Goal: Task Accomplishment & Management: Manage account settings

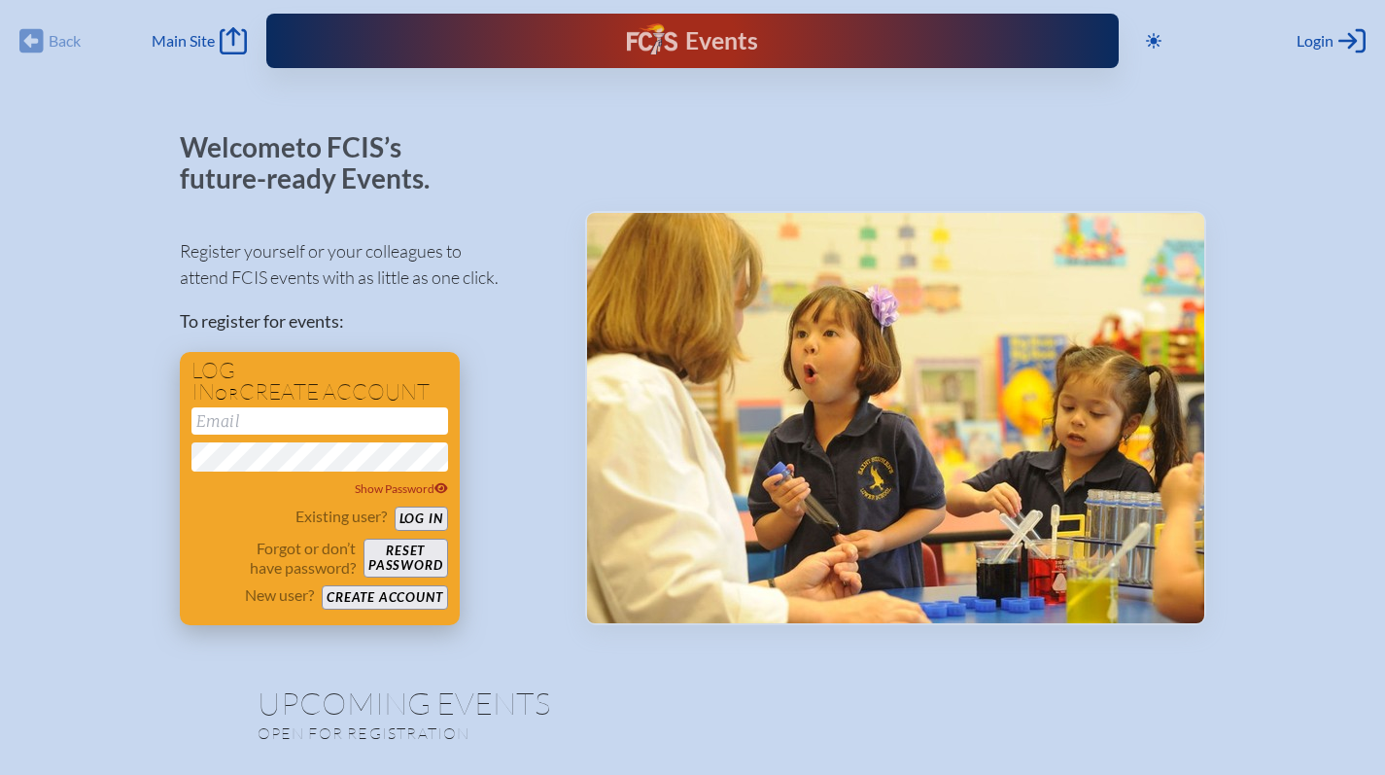
type input "[EMAIL_ADDRESS][DOMAIN_NAME]"
click at [429, 523] on button "Log in" at bounding box center [421, 518] width 53 height 24
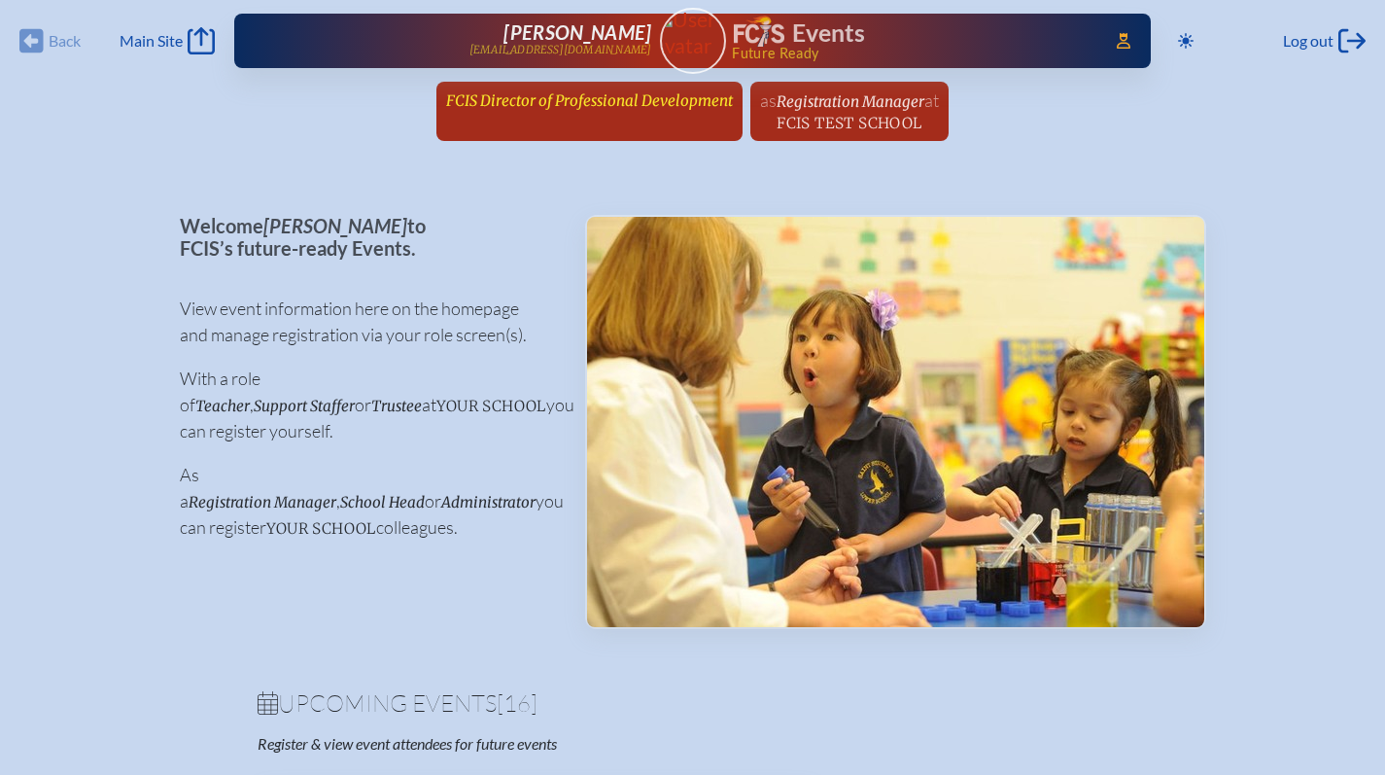
click at [554, 104] on span "FCIS Director of Professional Development" at bounding box center [589, 100] width 287 height 18
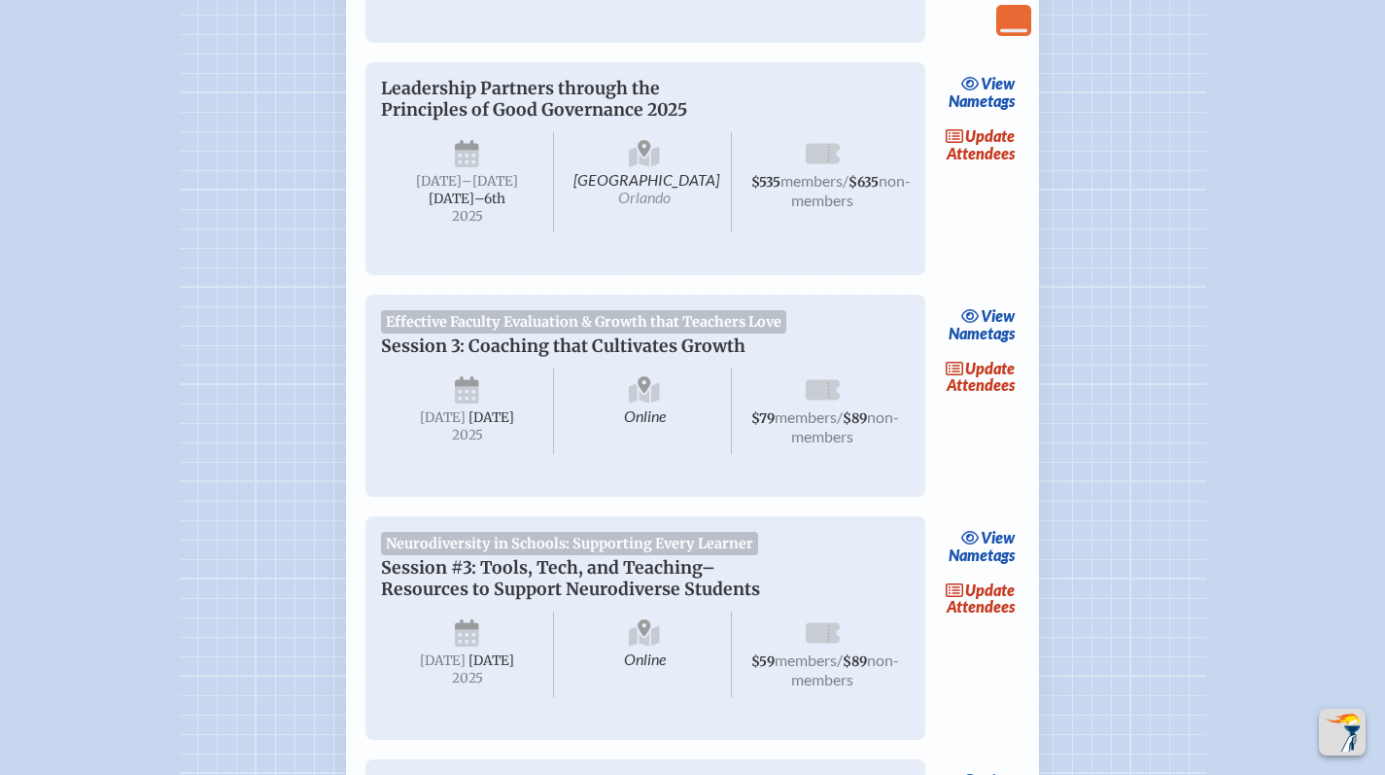
scroll to position [1819, 0]
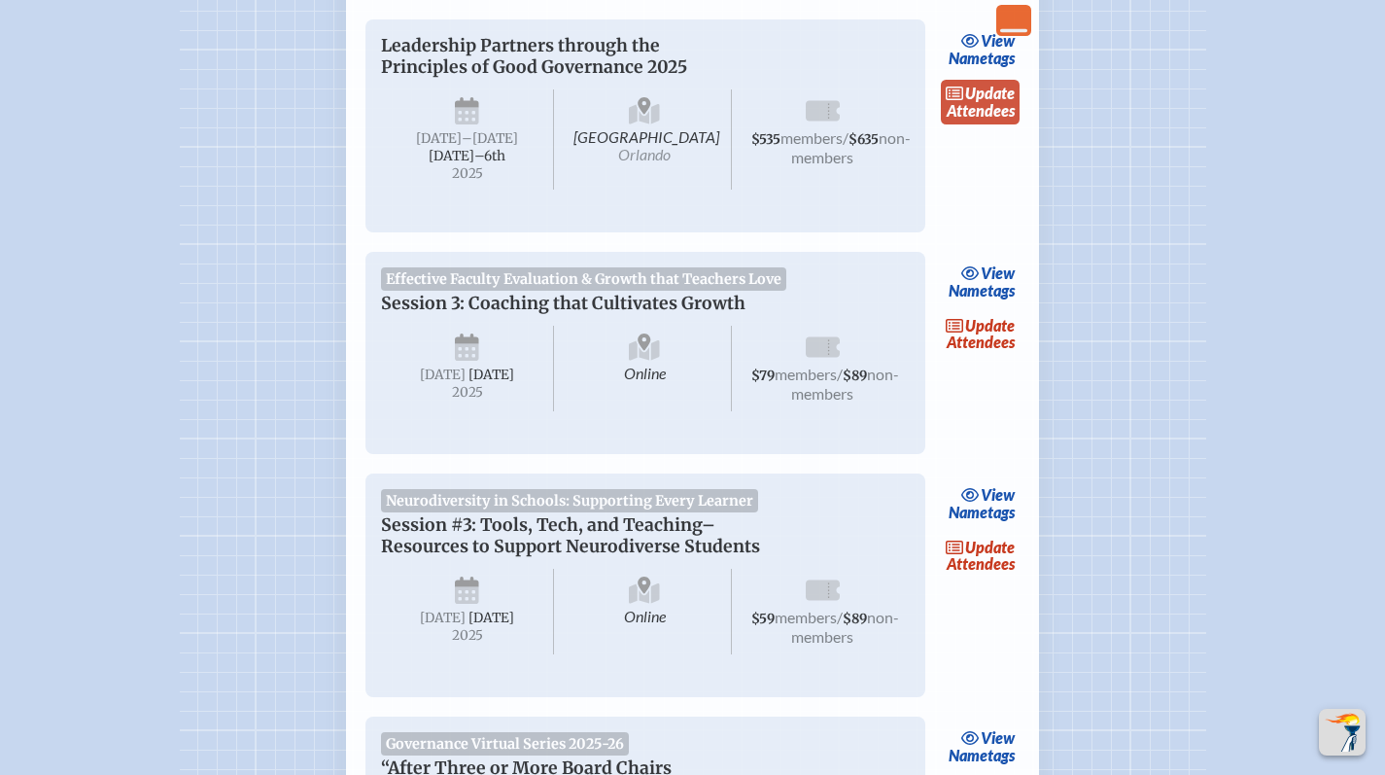
click at [990, 102] on span "update" at bounding box center [990, 93] width 50 height 18
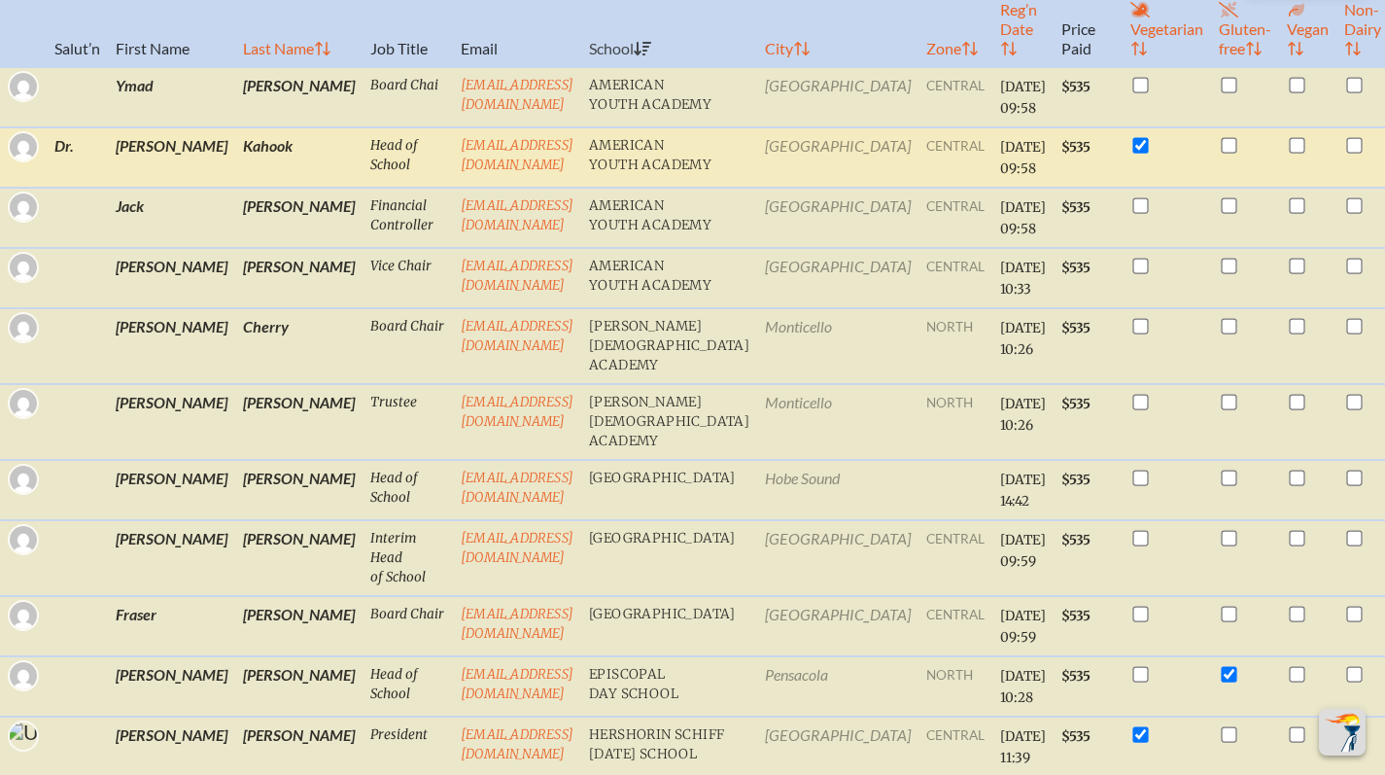
scroll to position [716, 0]
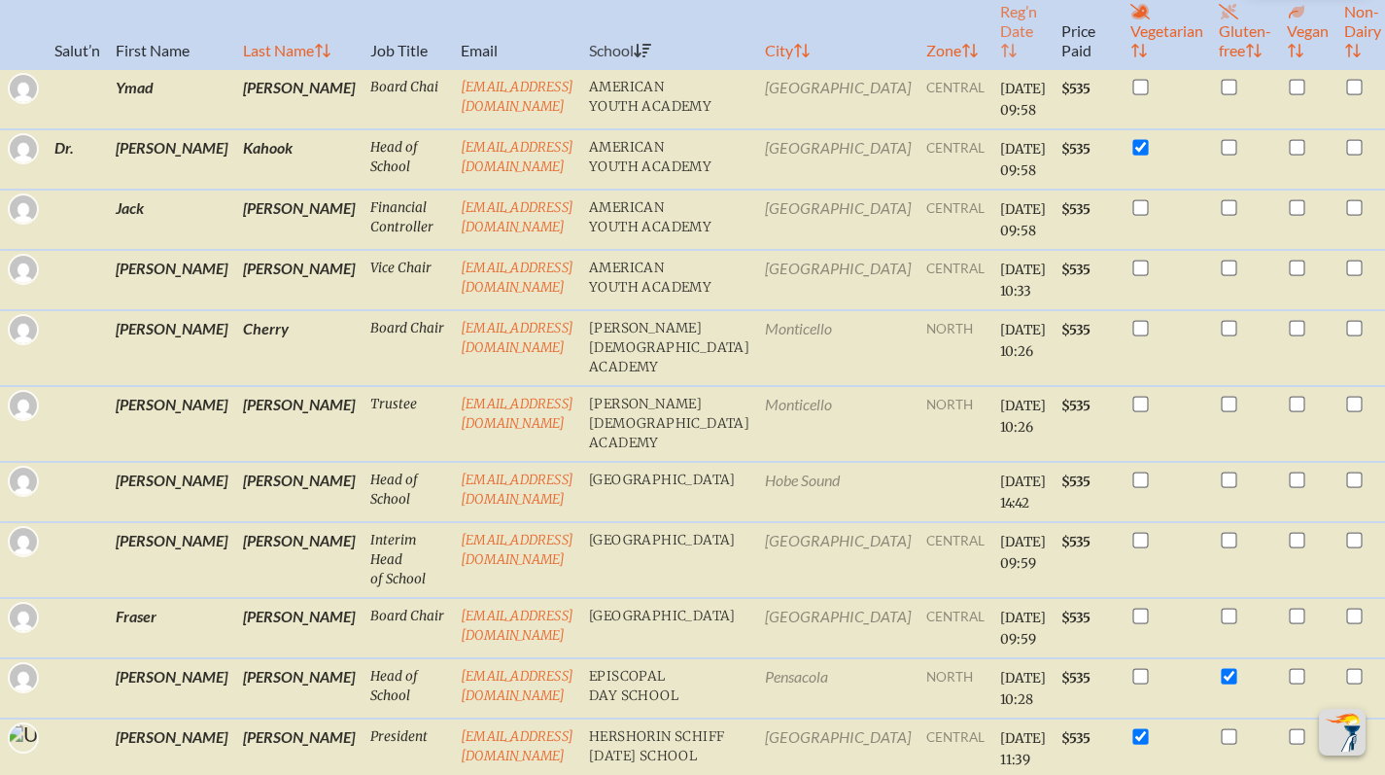
click at [993, 61] on th "Reg’n Date" at bounding box center [1023, 21] width 61 height 96
checkbox input "false"
checkbox input "true"
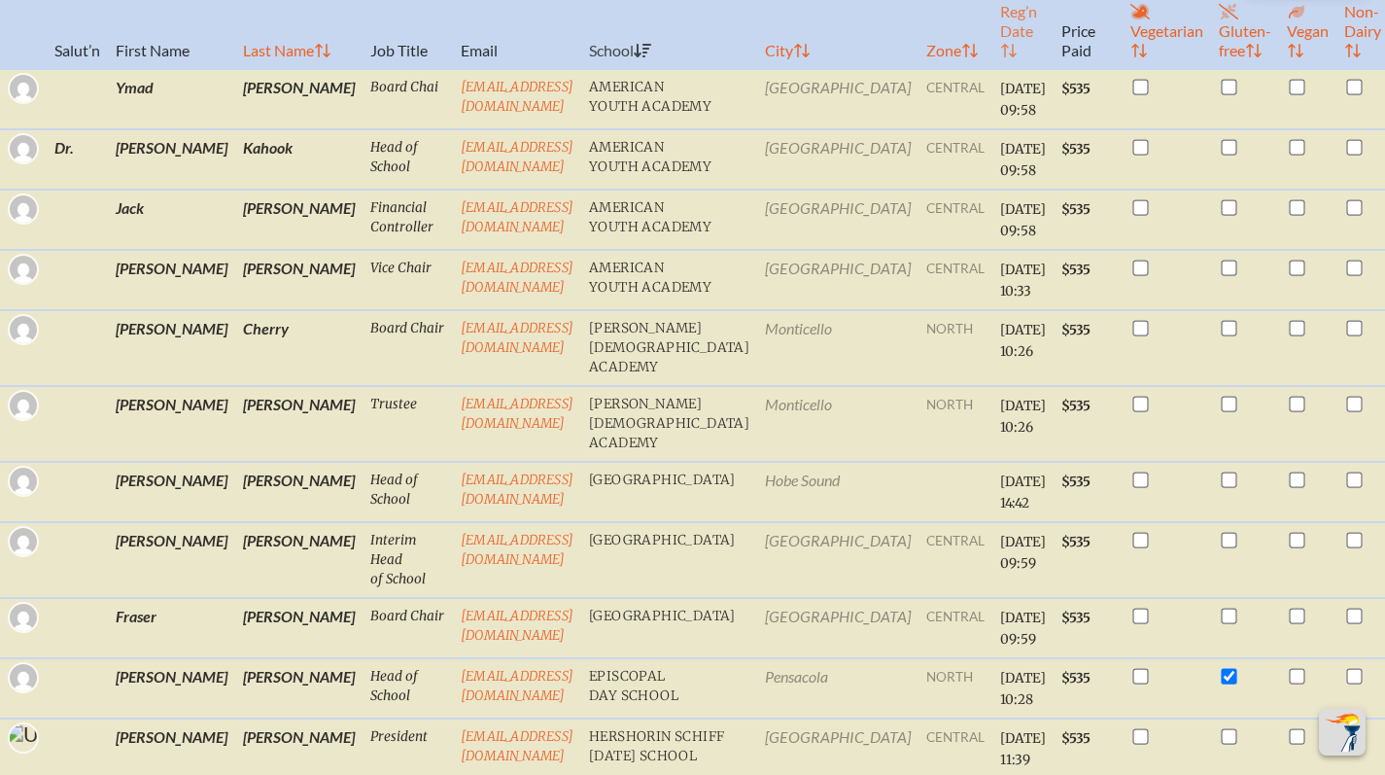
checkbox input "false"
checkbox input "true"
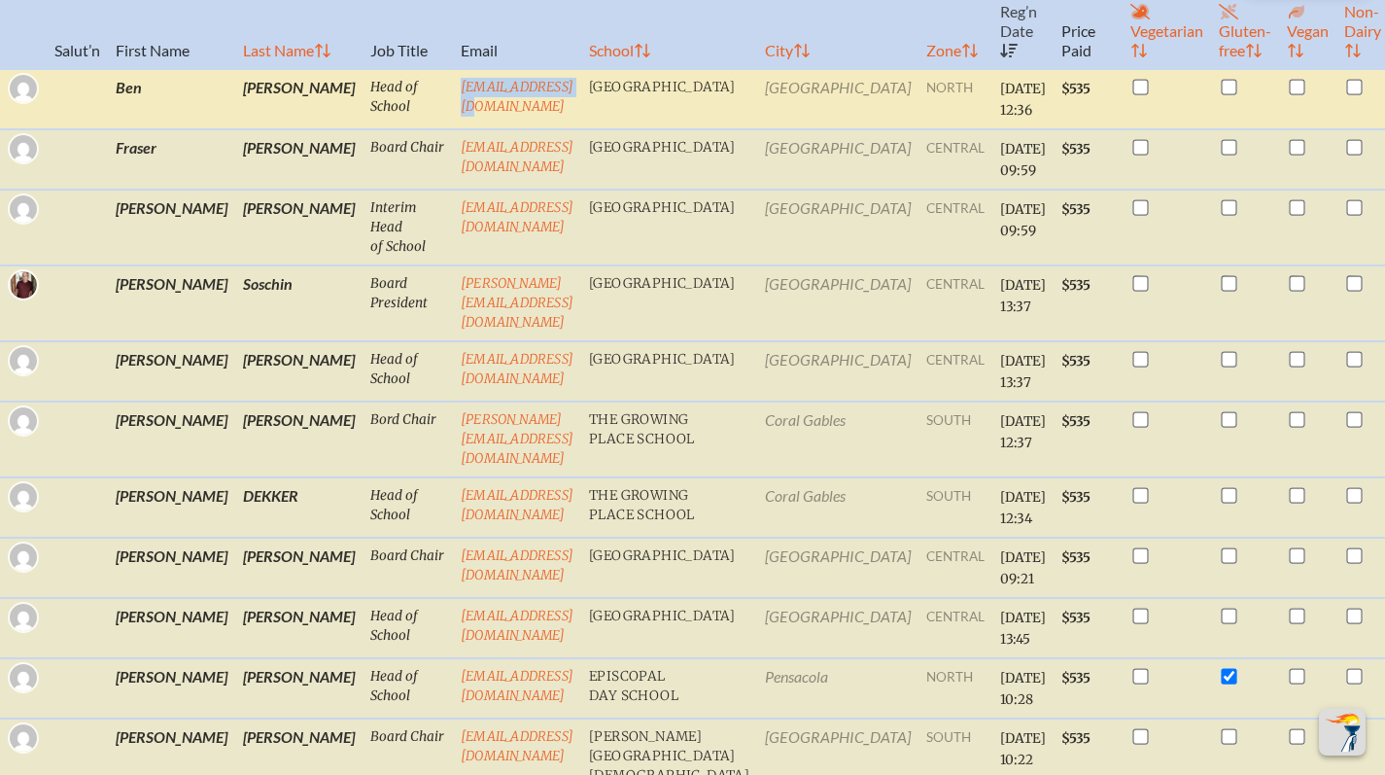
drag, startPoint x: 521, startPoint y: 108, endPoint x: 389, endPoint y: 112, distance: 132.3
click at [453, 112] on td "[EMAIL_ADDRESS][DOMAIN_NAME]" at bounding box center [517, 99] width 128 height 60
copy link "[EMAIL_ADDRESS][DOMAIN_NAME]"
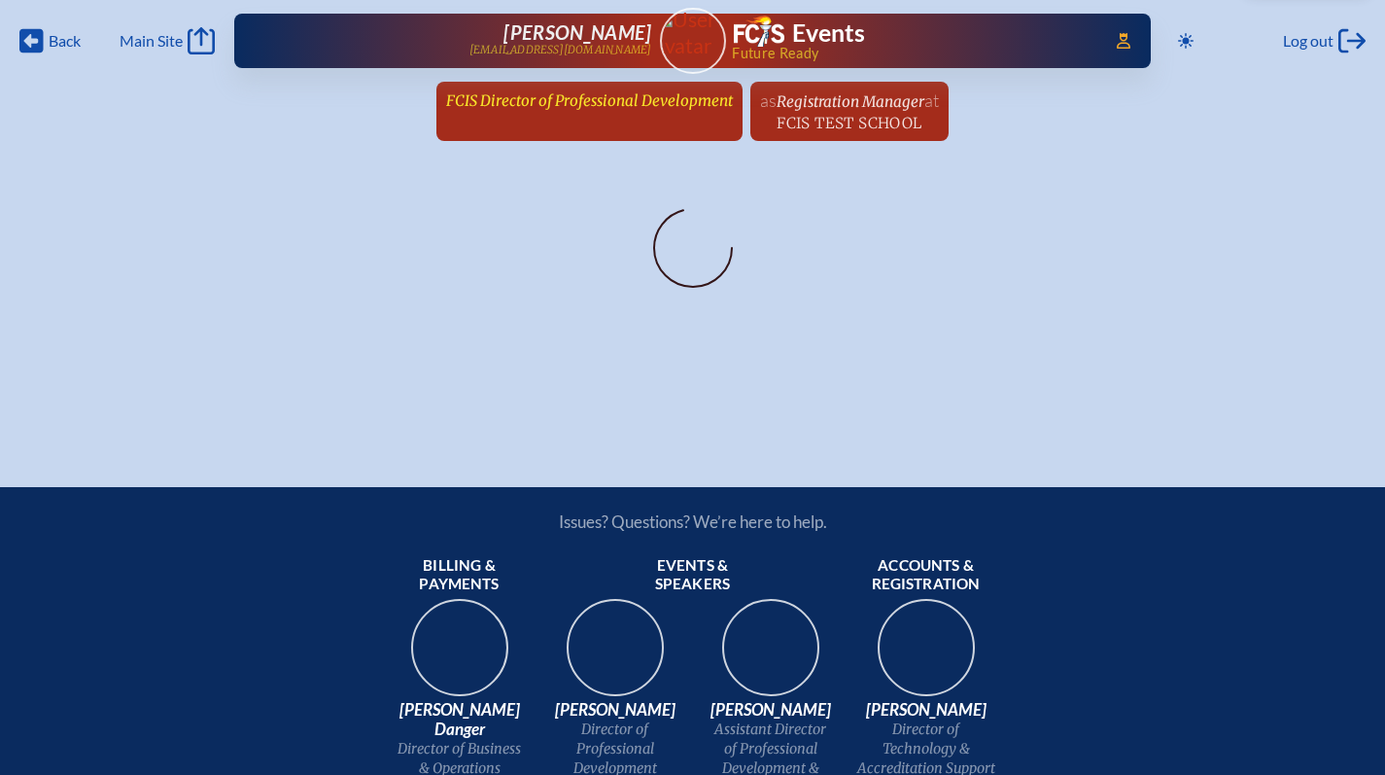
click at [619, 95] on span "FCIS Director of Professional Development" at bounding box center [589, 100] width 287 height 18
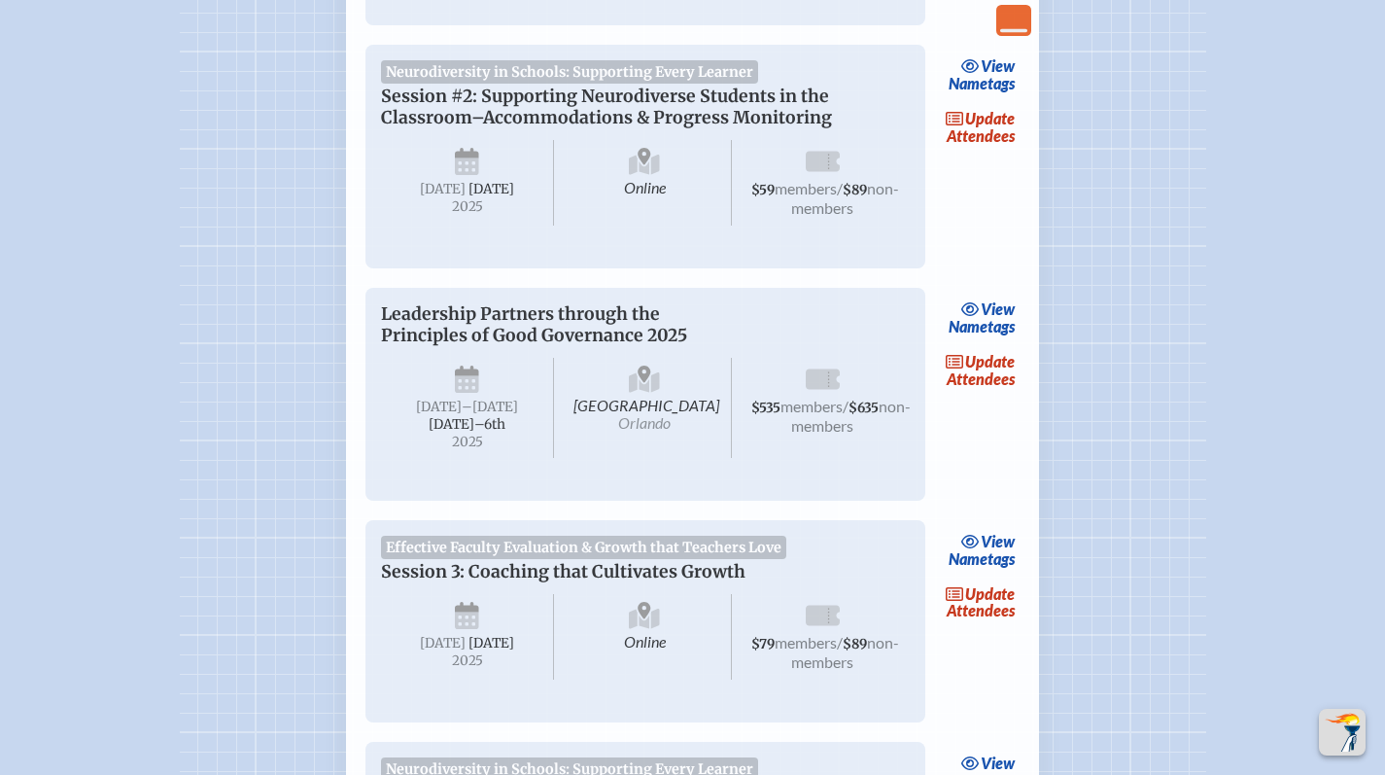
scroll to position [1591, 0]
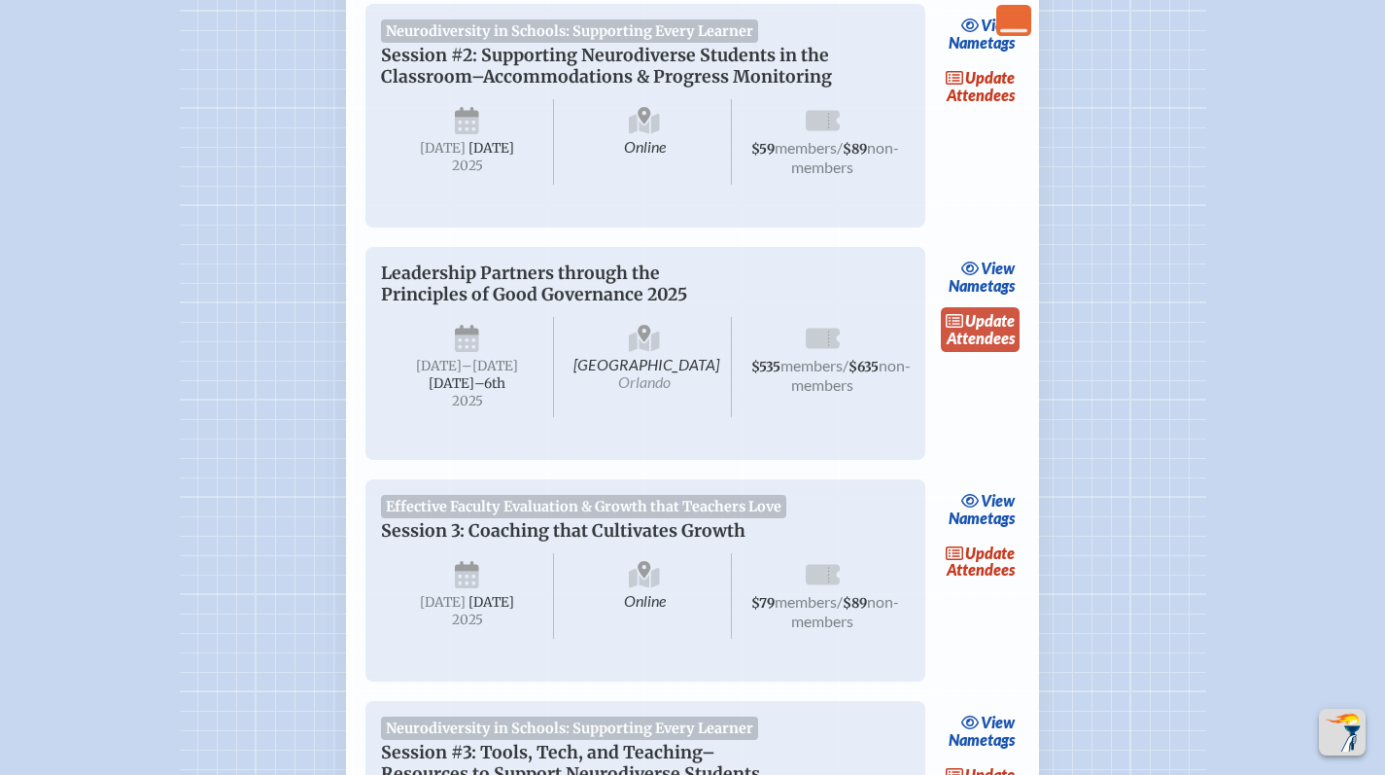
click at [982, 352] on link "update Attendees" at bounding box center [981, 329] width 80 height 45
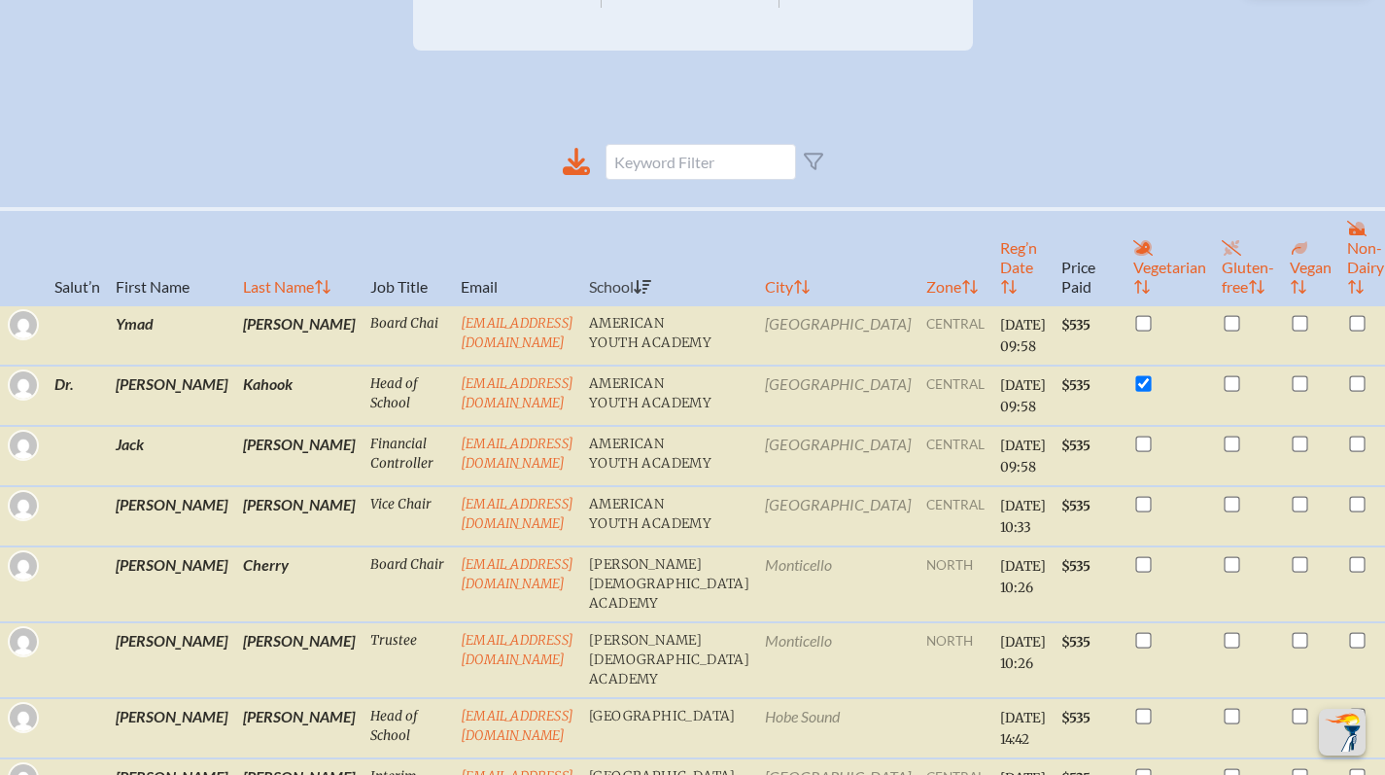
scroll to position [588, 0]
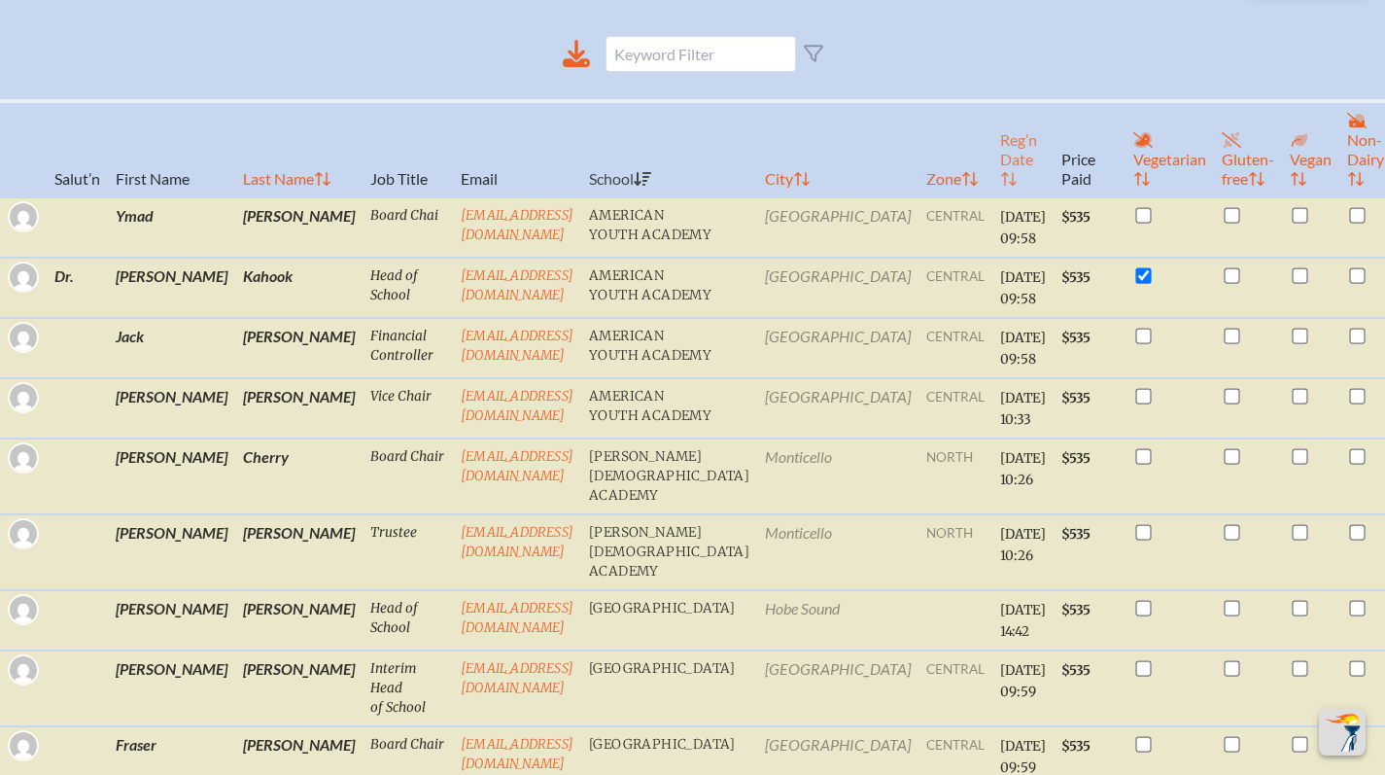
click at [993, 173] on th "Reg’n Date" at bounding box center [1023, 149] width 61 height 96
checkbox input "false"
checkbox input "true"
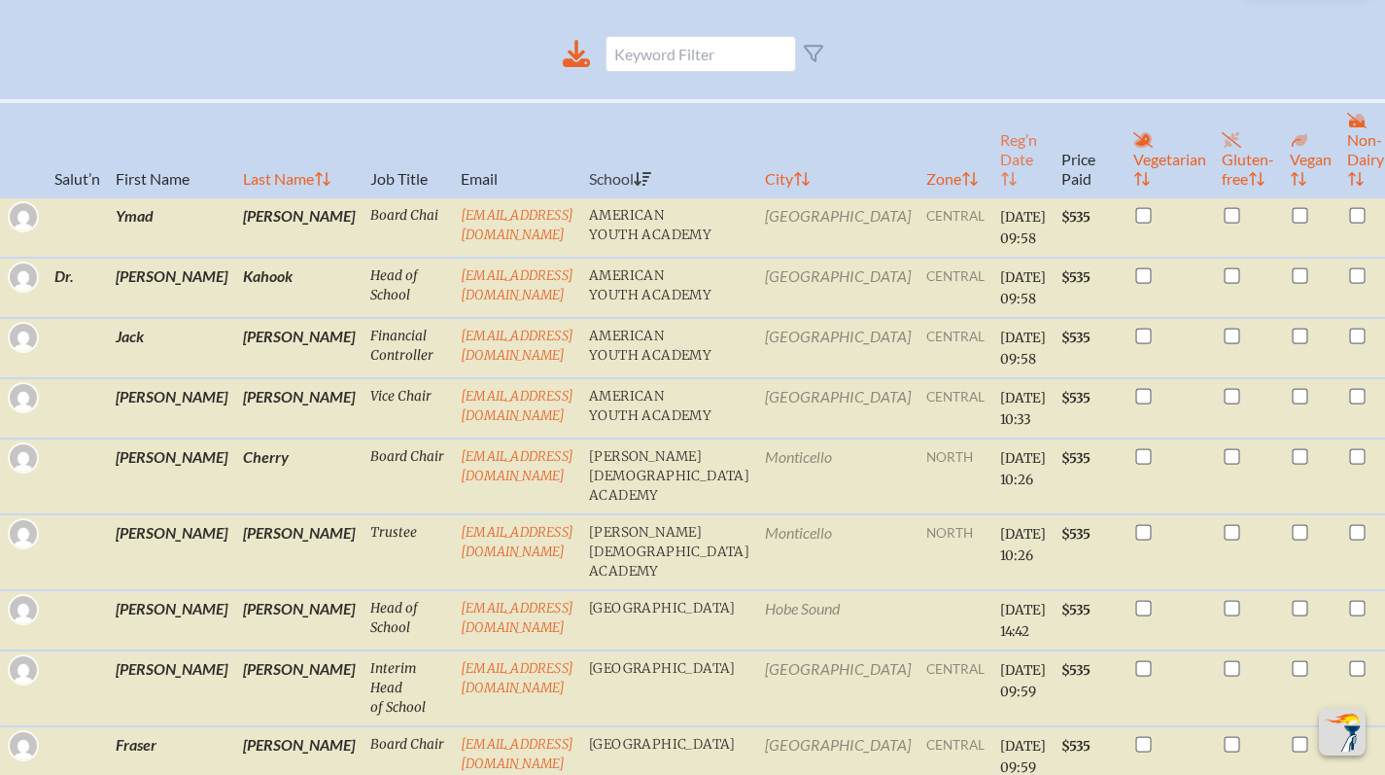
checkbox input "true"
checkbox input "false"
checkbox input "true"
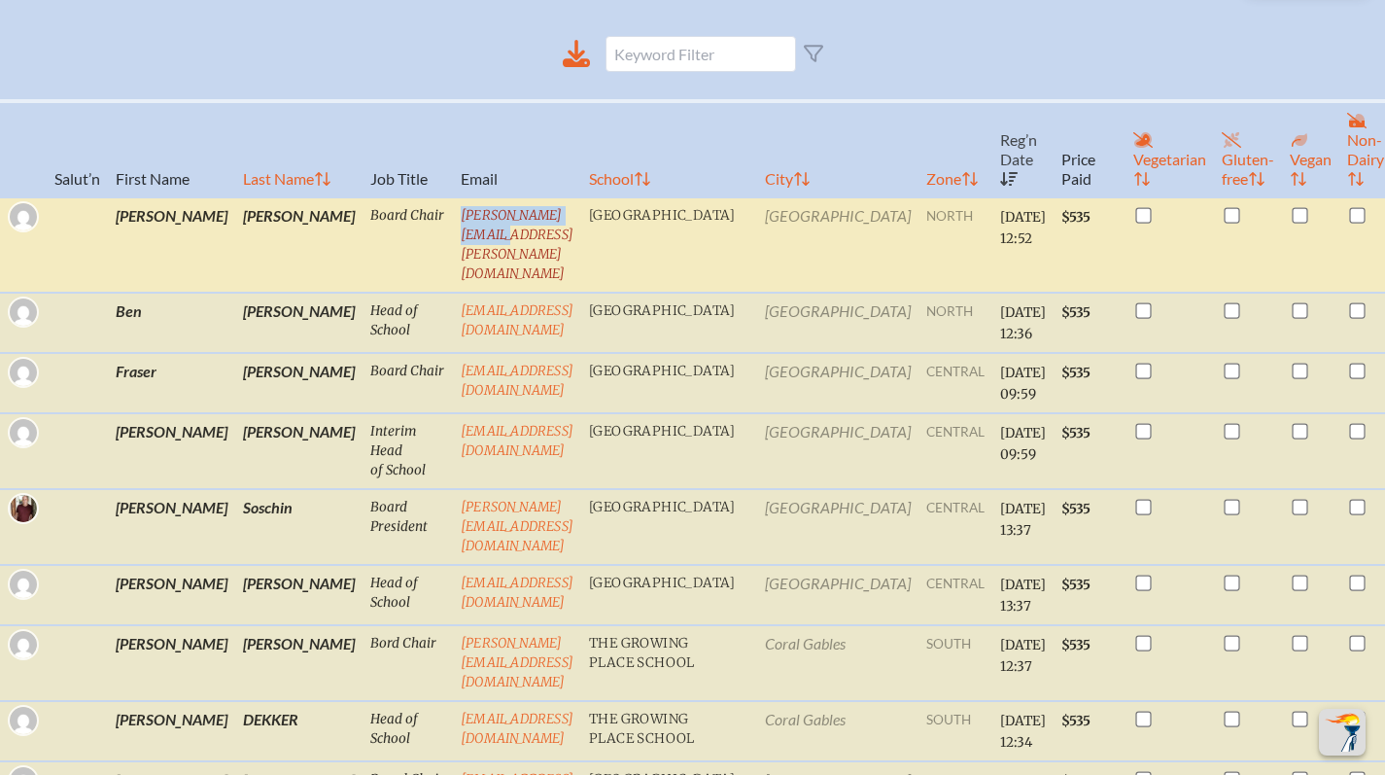
drag, startPoint x: 549, startPoint y: 234, endPoint x: 389, endPoint y: 231, distance: 160.4
click at [453, 231] on td "[PERSON_NAME][EMAIL_ADDRESS][PERSON_NAME][DOMAIN_NAME]" at bounding box center [517, 244] width 128 height 95
copy link "[PERSON_NAME][EMAIL_ADDRESS][PERSON_NAME][DOMAIN_NAME]"
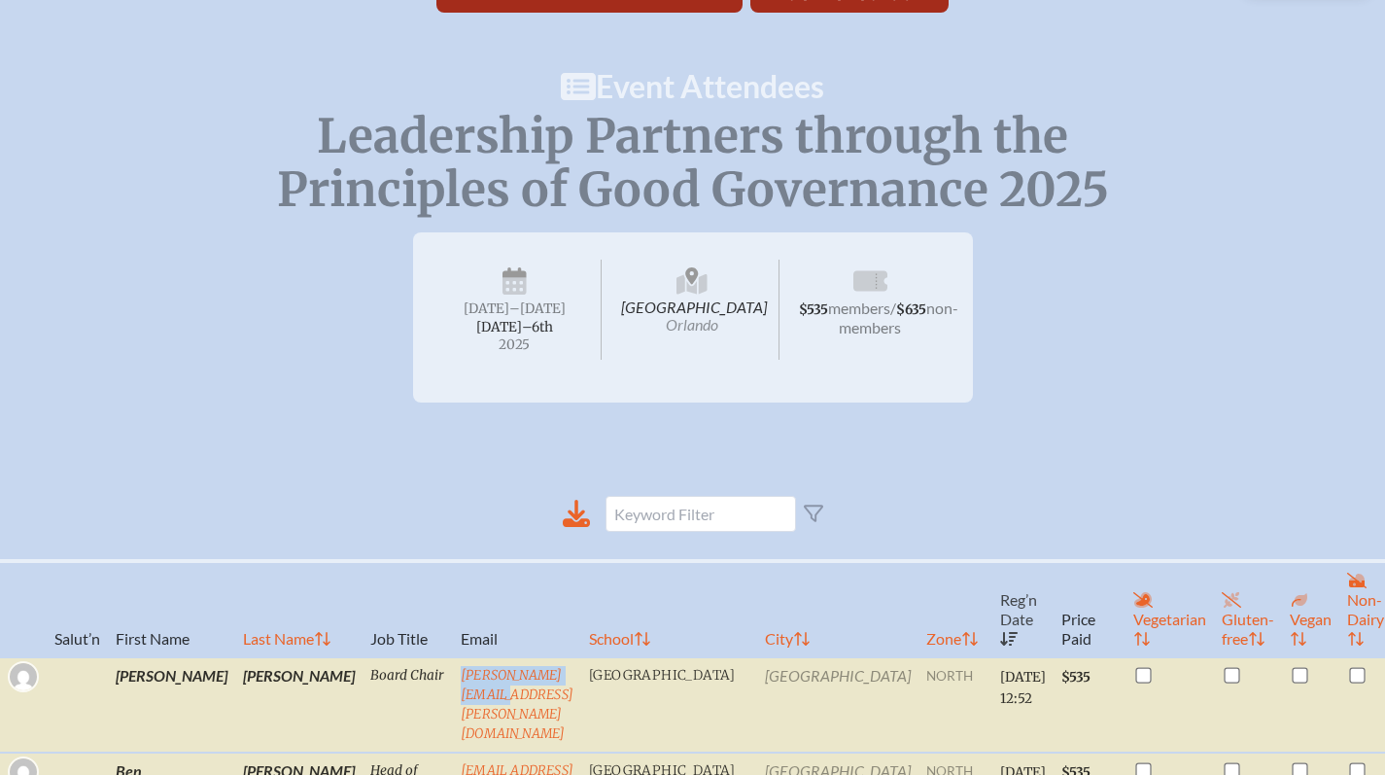
scroll to position [0, 0]
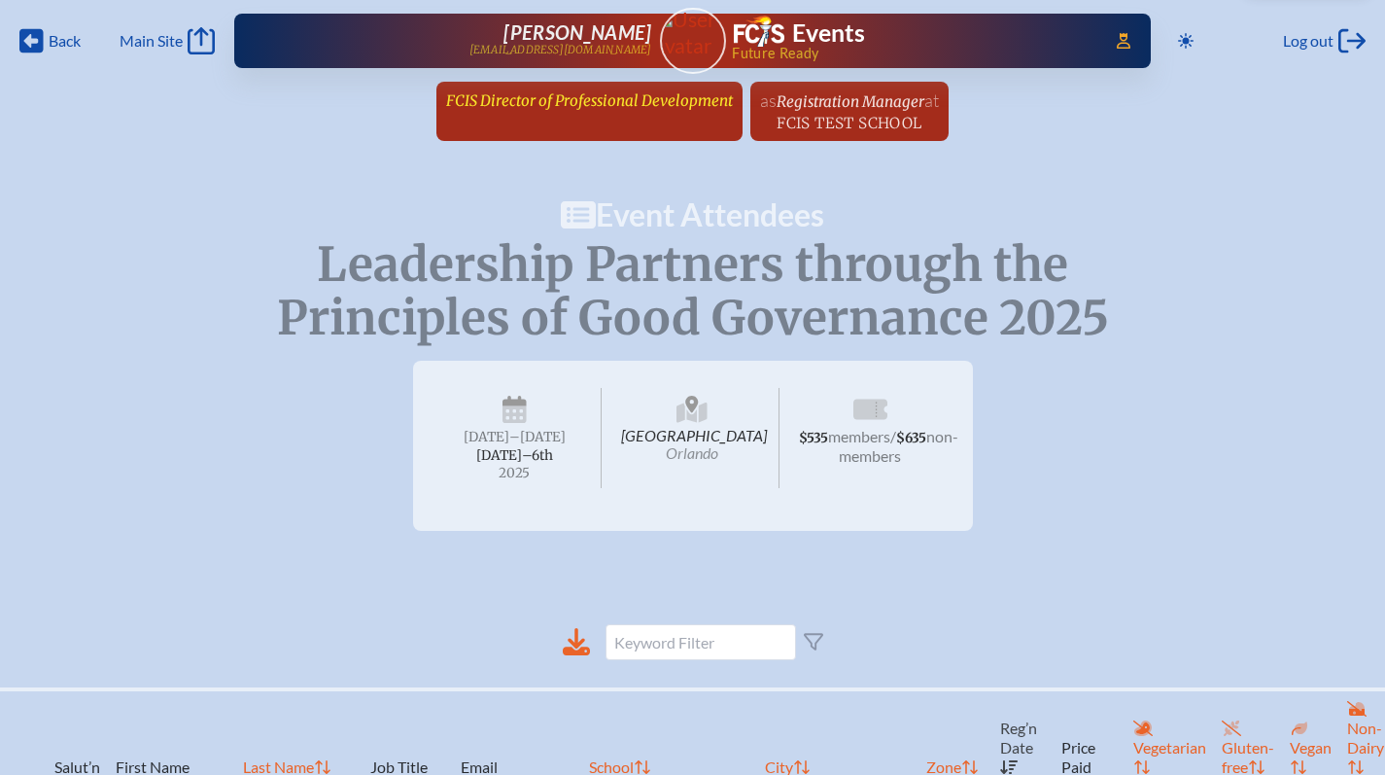
click at [614, 101] on span "FCIS Director of Professional Development" at bounding box center [589, 100] width 287 height 18
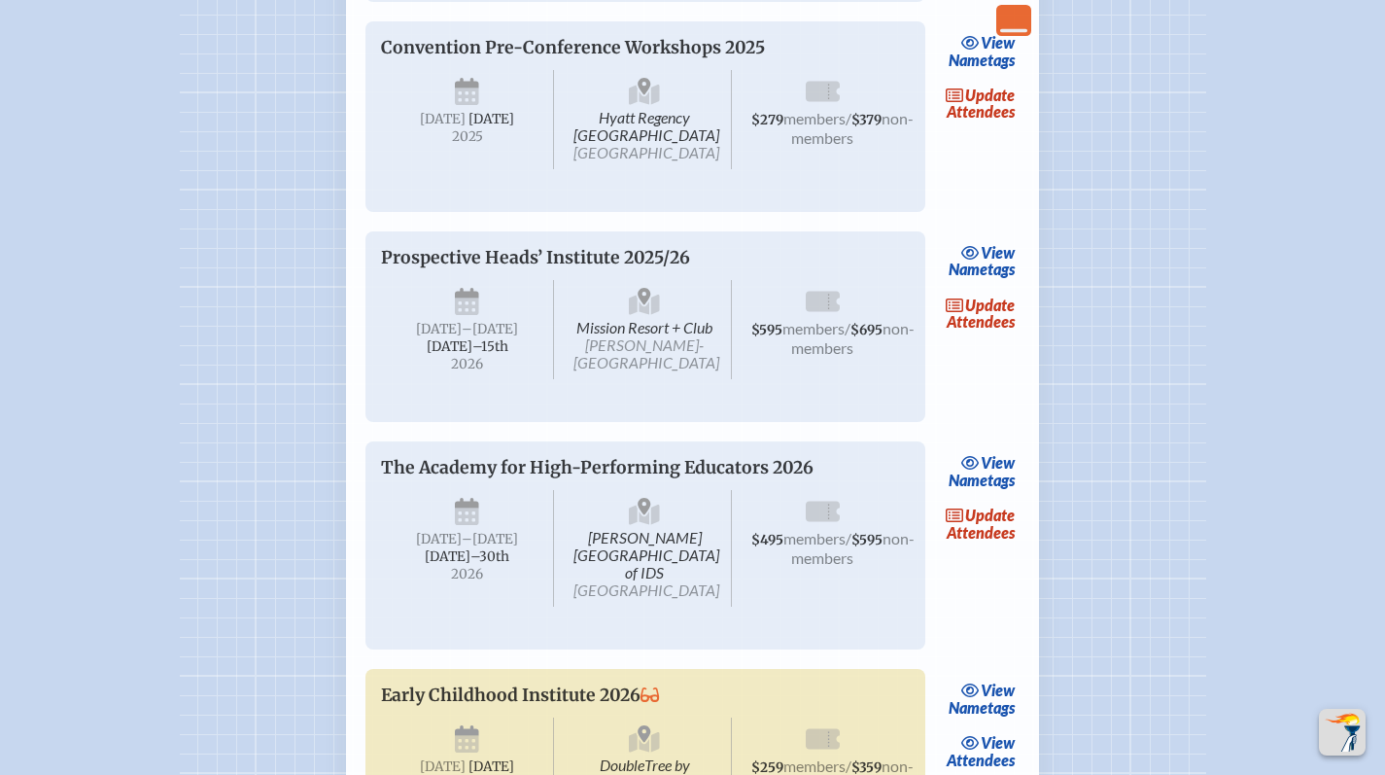
scroll to position [3830, 0]
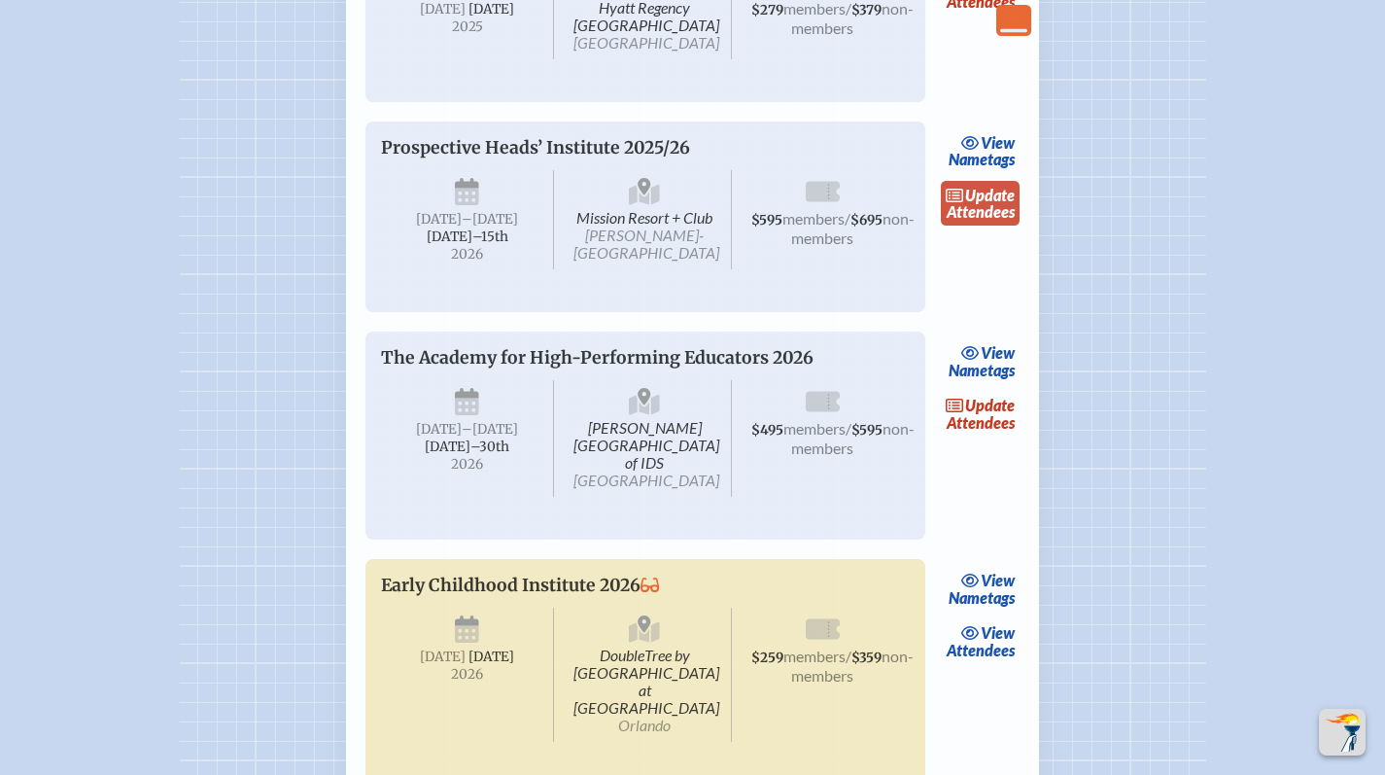
click at [1004, 226] on link "update Attendees" at bounding box center [981, 203] width 80 height 45
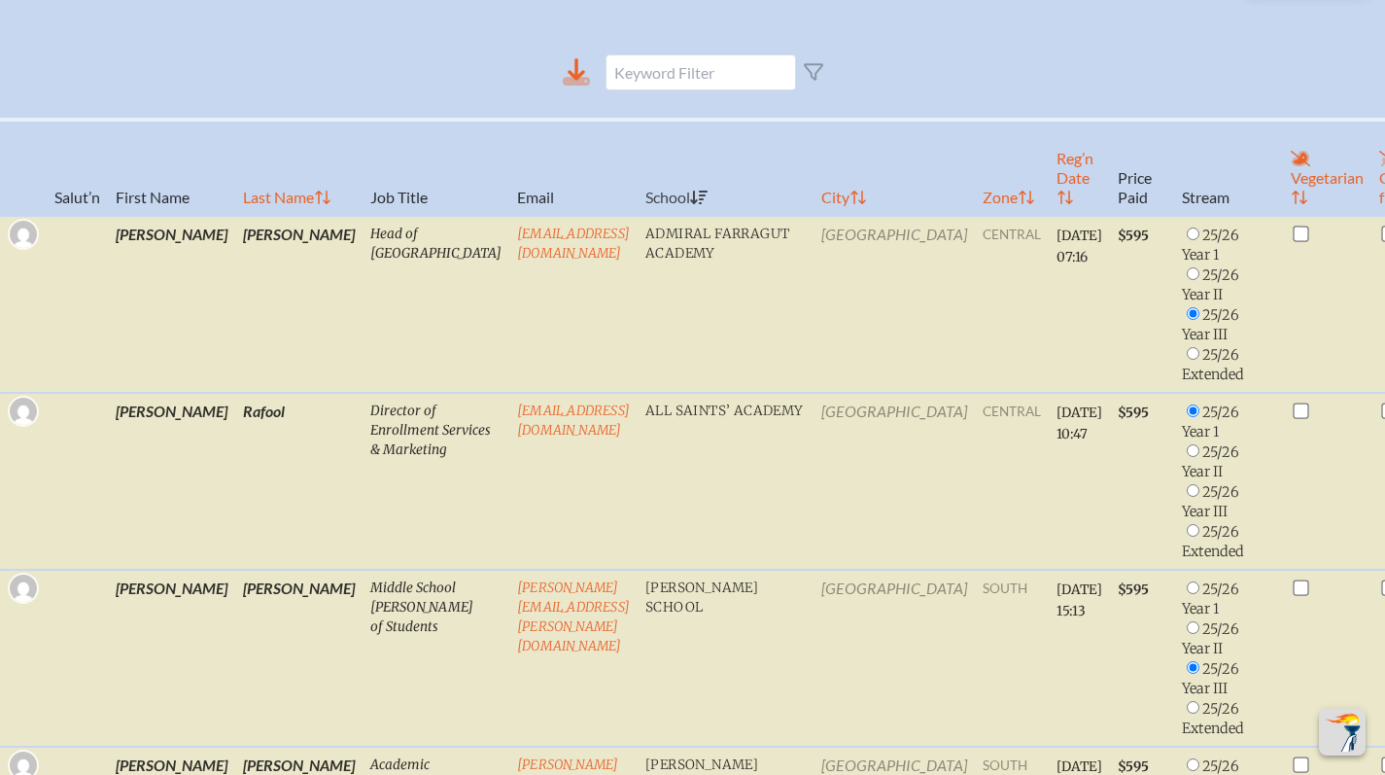
scroll to position [476, 0]
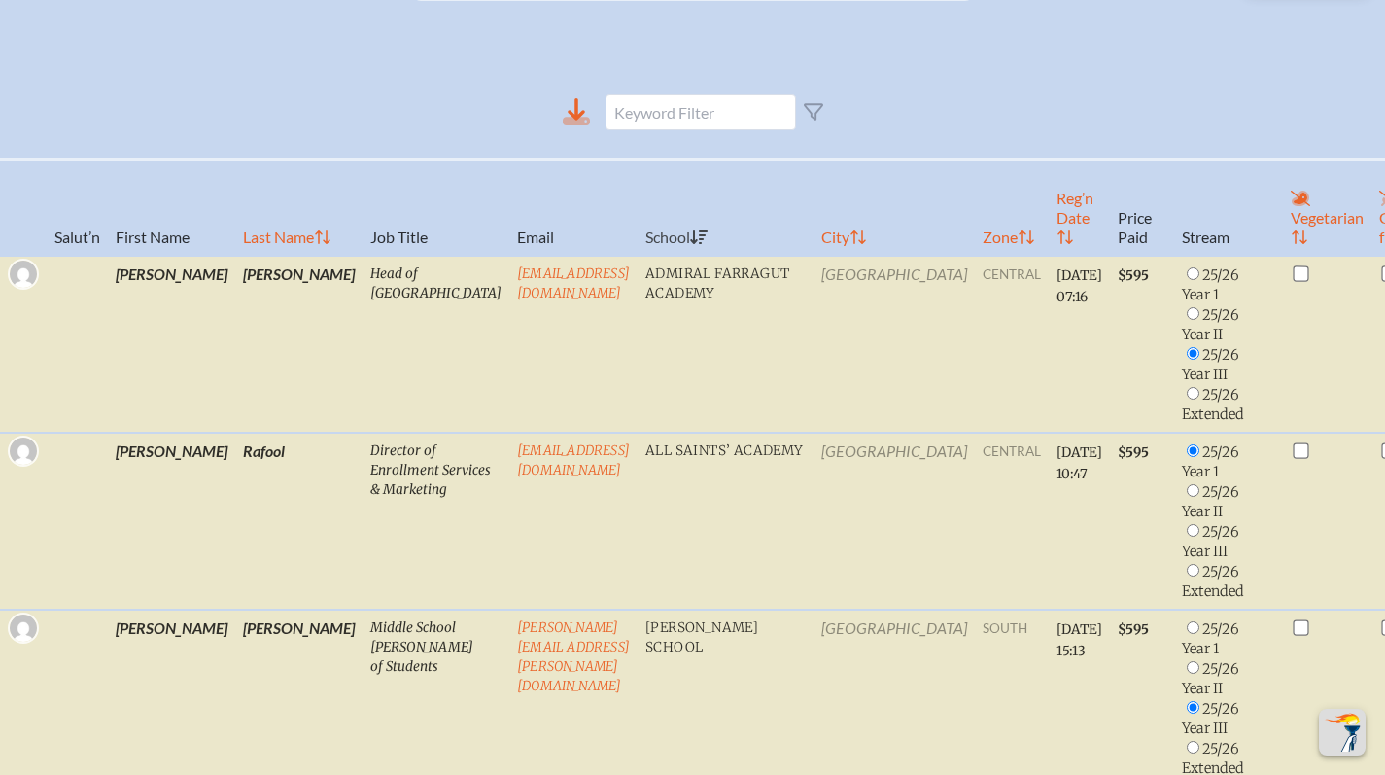
click at [583, 117] on icon at bounding box center [576, 121] width 27 height 9
